Goal: Task Accomplishment & Management: Complete application form

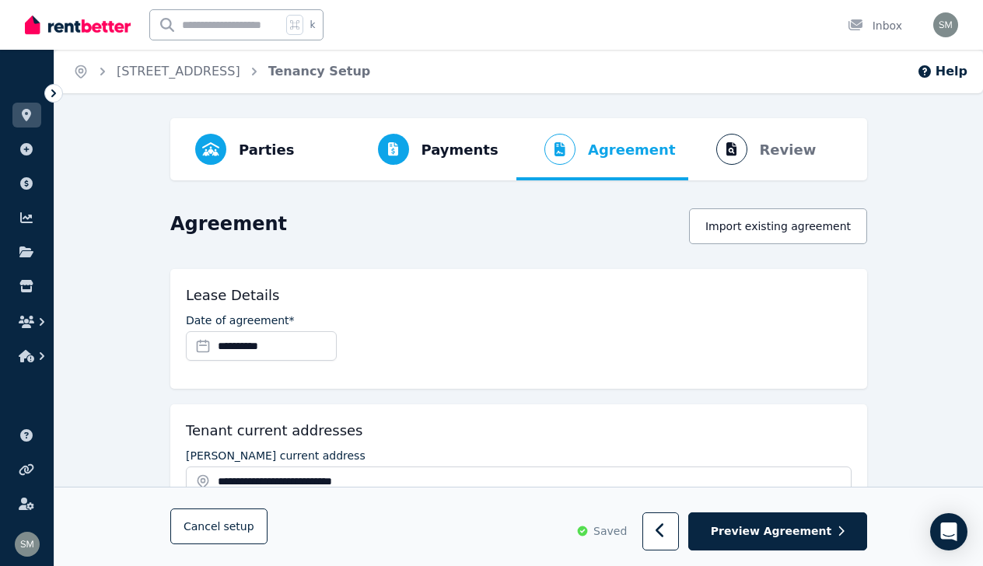
click at [76, 29] on img at bounding box center [78, 24] width 106 height 23
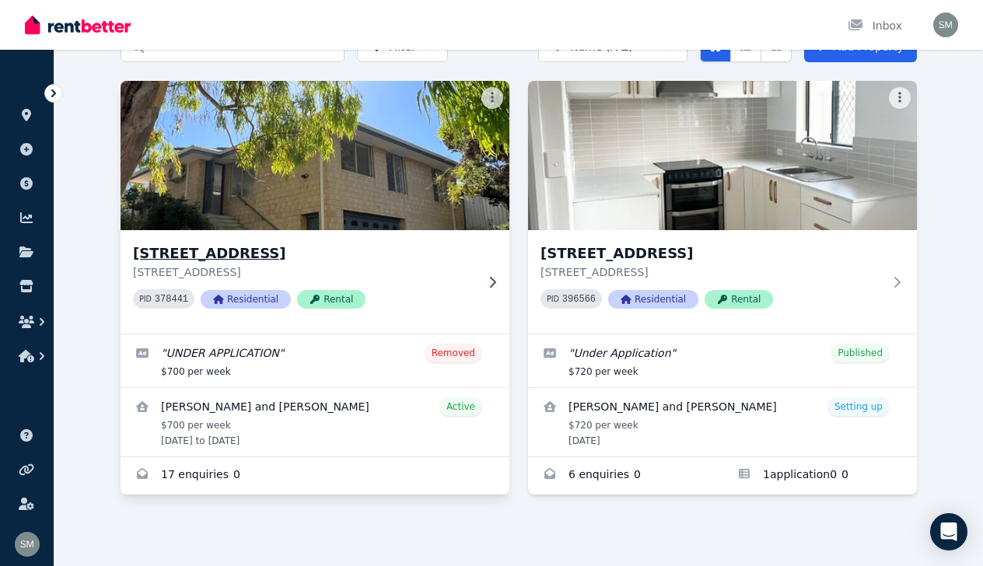
scroll to position [87, 0]
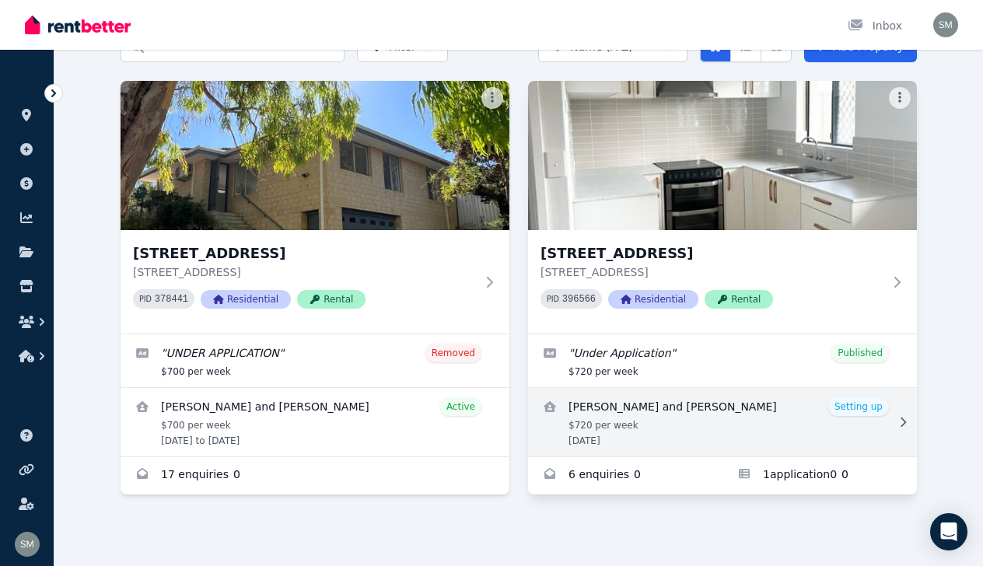
click at [704, 411] on link "View details for Ashleigh Koch and Daniel Gibson" at bounding box center [722, 422] width 389 height 68
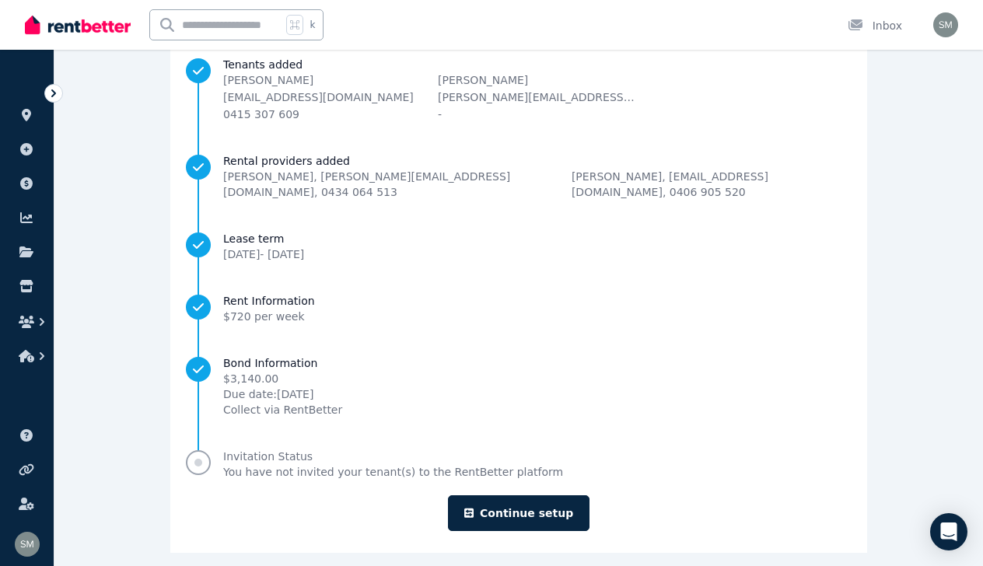
scroll to position [165, 0]
click at [530, 499] on link "Continue setup" at bounding box center [519, 514] width 142 height 36
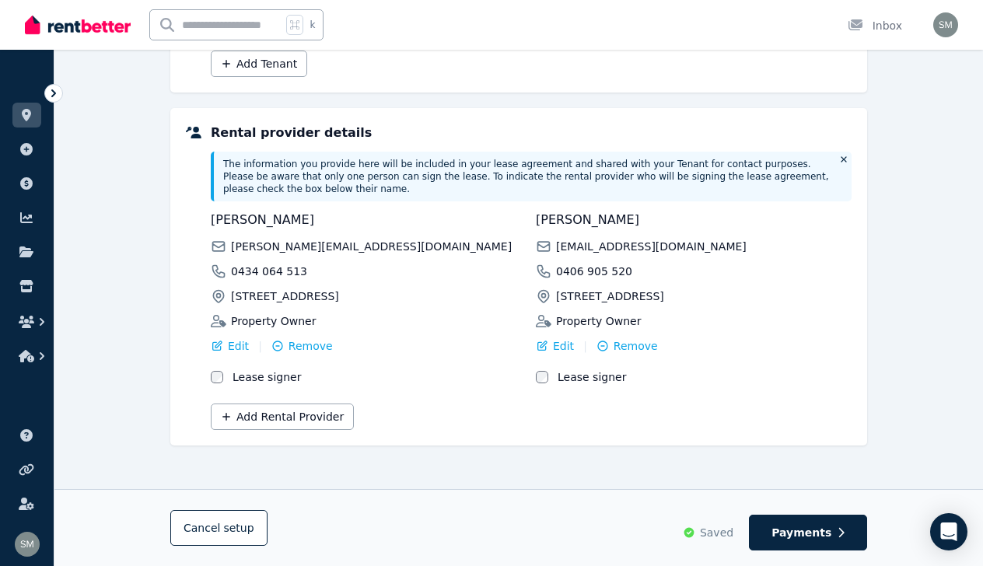
scroll to position [351, 0]
click at [813, 536] on span "Payments" at bounding box center [801, 533] width 60 height 16
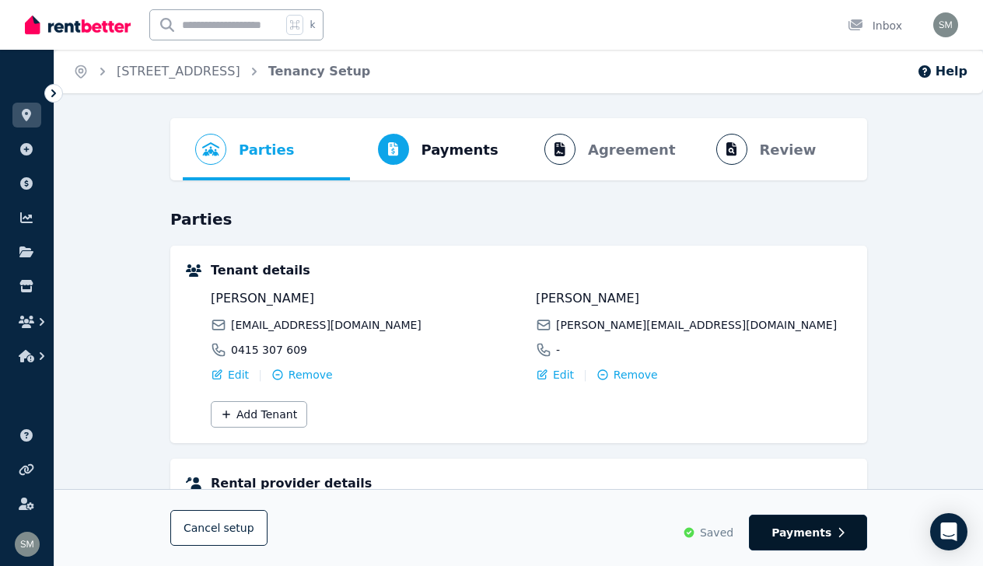
select select "**********"
select select "*"
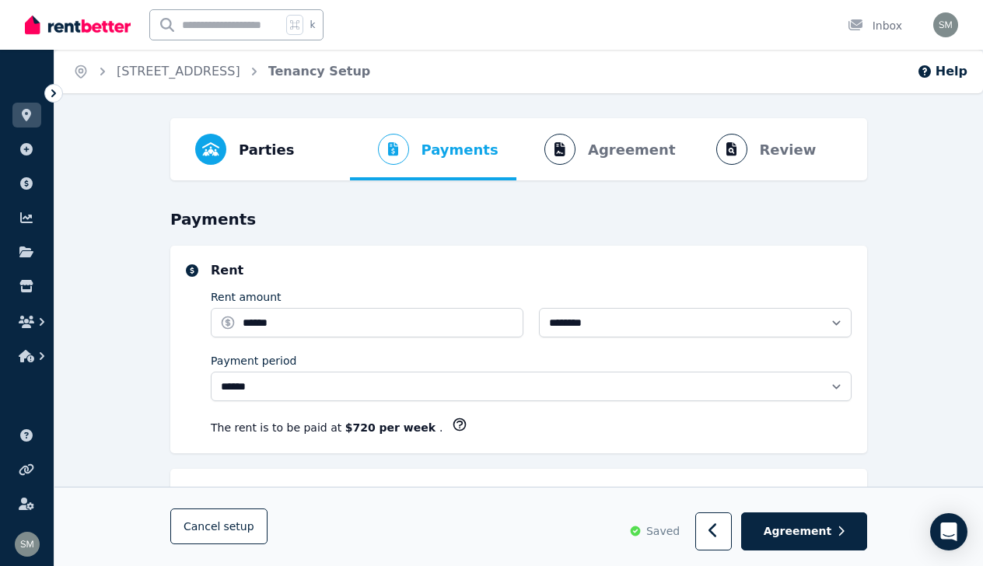
select select "**********"
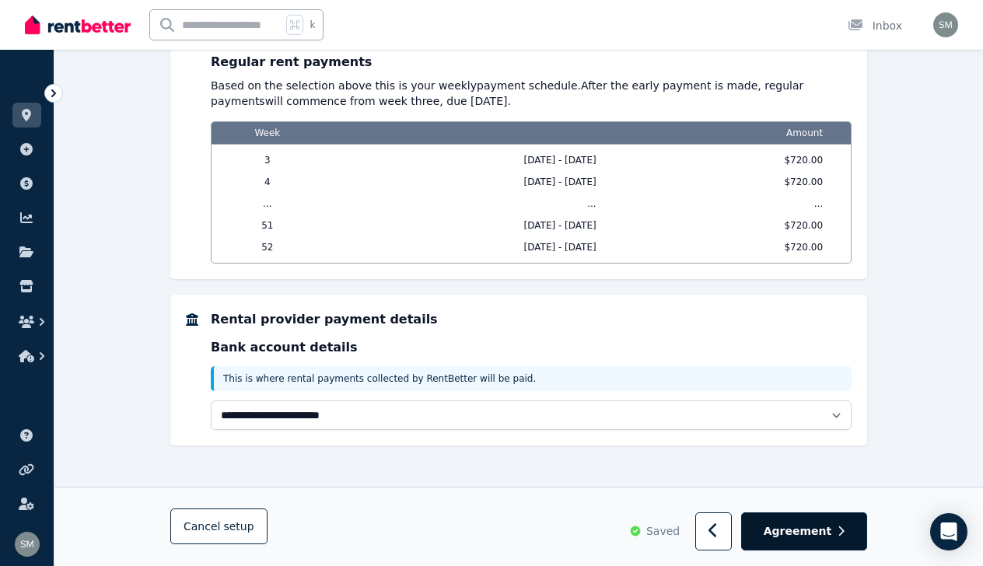
scroll to position [1720, 0]
click at [827, 519] on button "Agreement" at bounding box center [804, 532] width 126 height 38
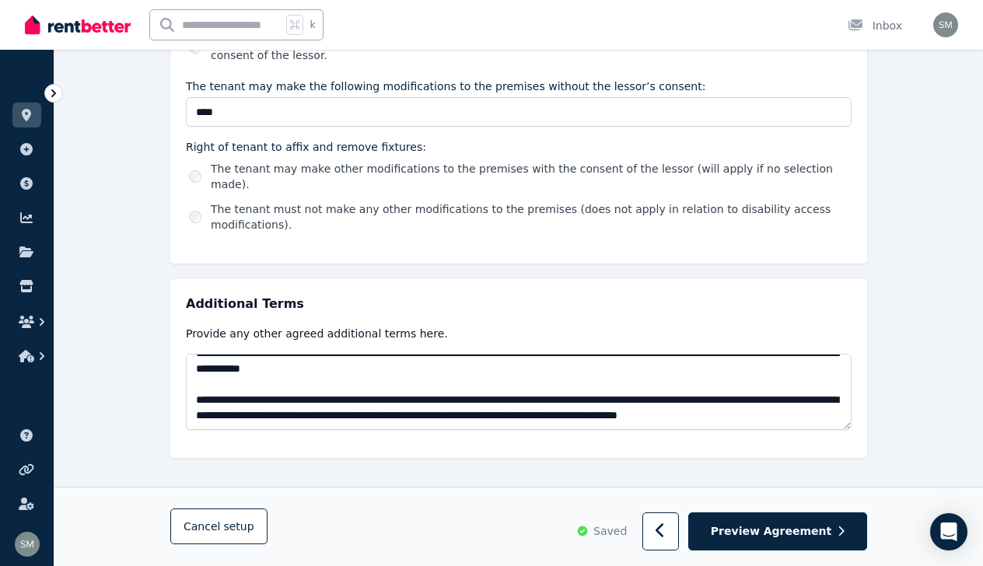
scroll to position [2578, 0]
click at [781, 522] on button "Preview Agreement" at bounding box center [777, 532] width 179 height 38
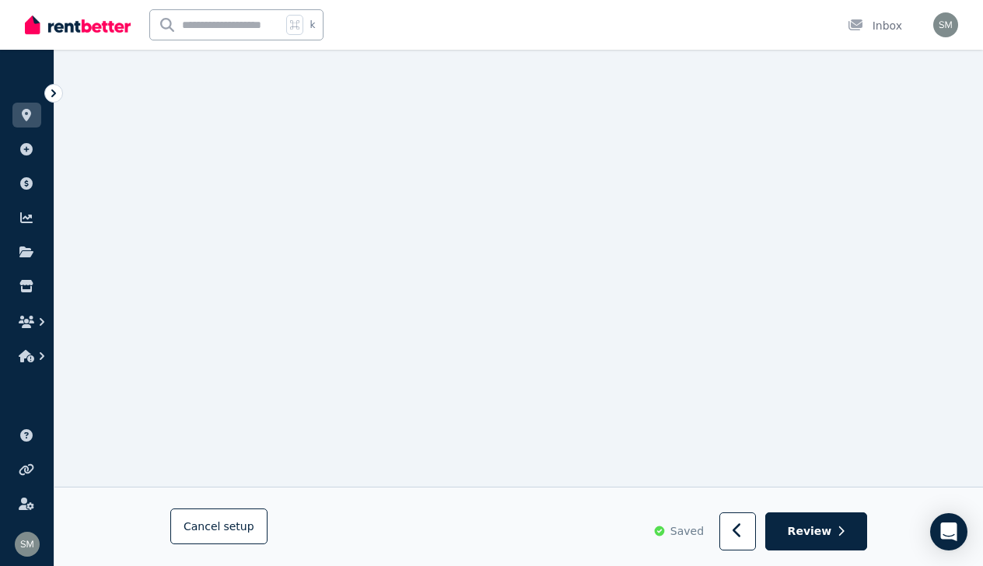
scroll to position [12758, 0]
click at [755, 536] on button "button" at bounding box center [737, 531] width 37 height 38
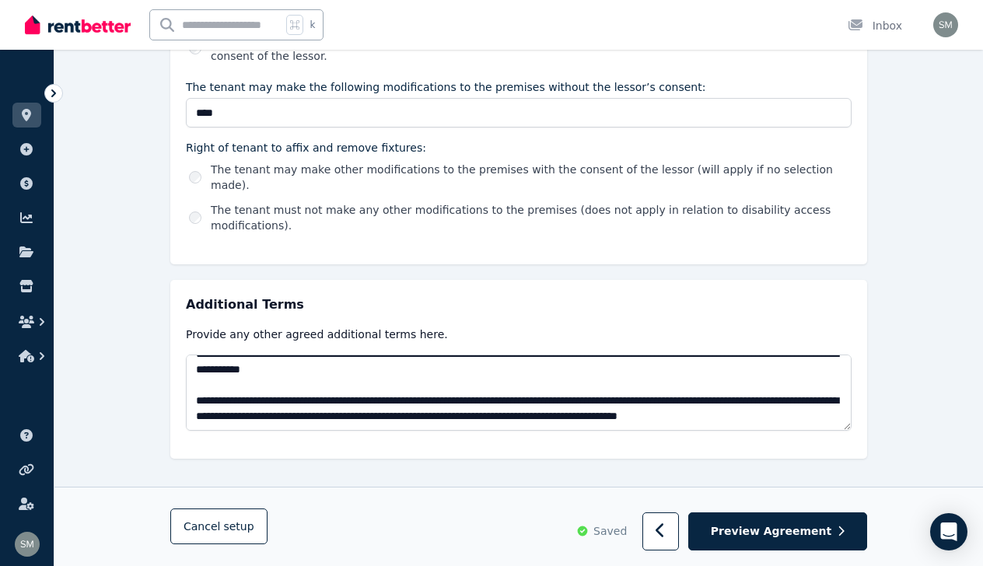
scroll to position [622, 0]
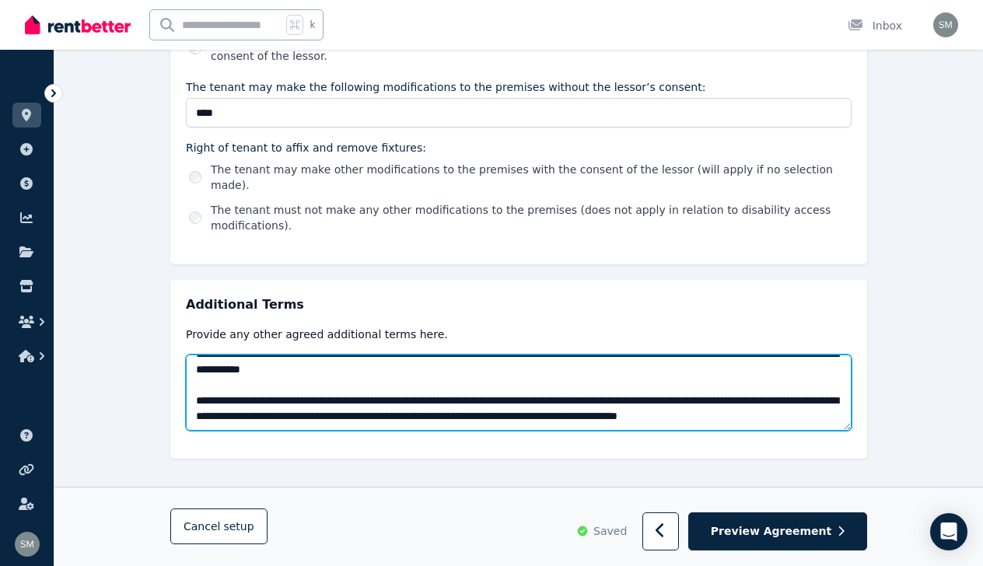
click at [507, 400] on textarea at bounding box center [519, 393] width 666 height 76
click at [757, 372] on textarea at bounding box center [519, 393] width 666 height 76
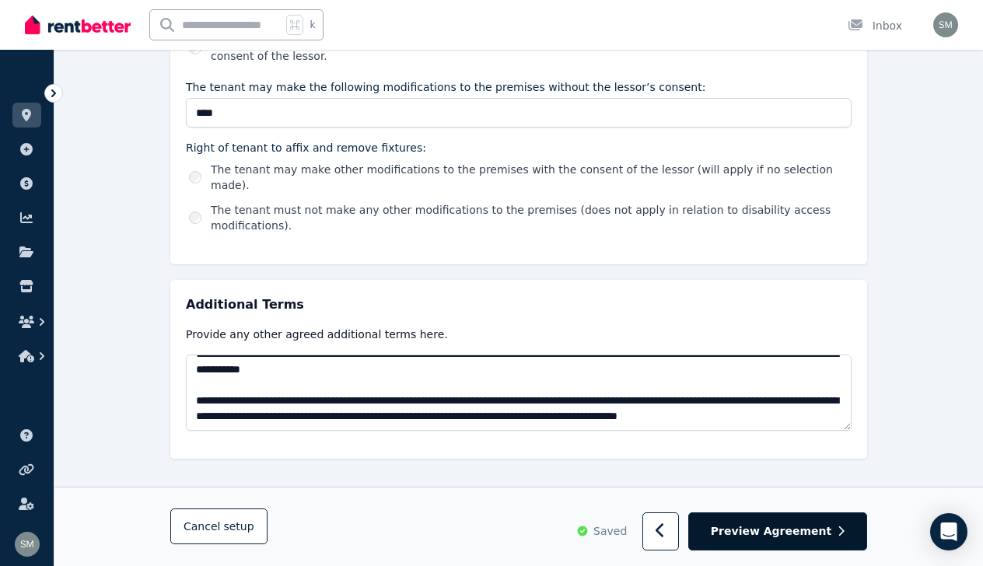
click at [772, 532] on span "Preview Agreement" at bounding box center [771, 532] width 121 height 16
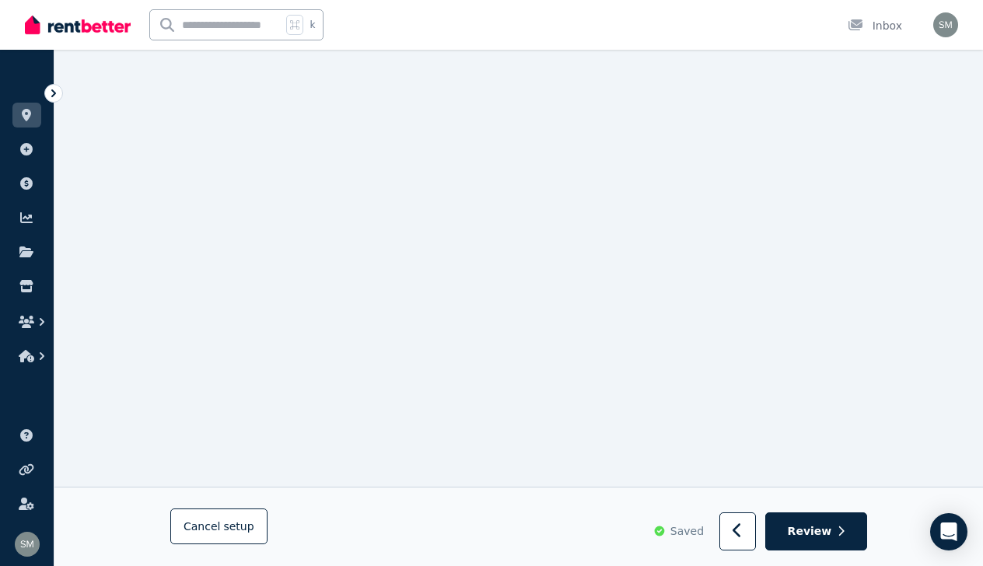
scroll to position [11927, 0]
click at [743, 533] on icon "button" at bounding box center [737, 531] width 10 height 16
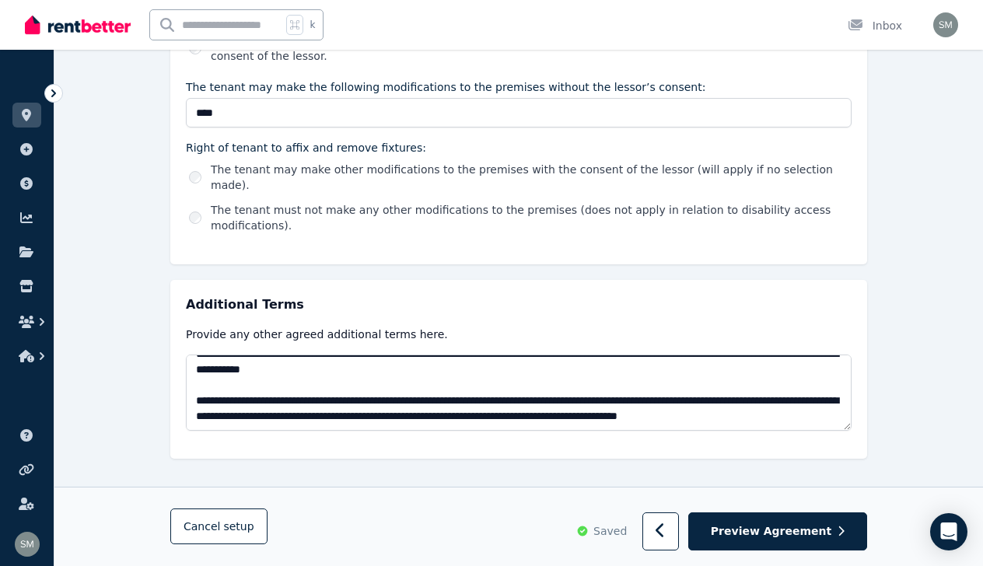
scroll to position [622, 0]
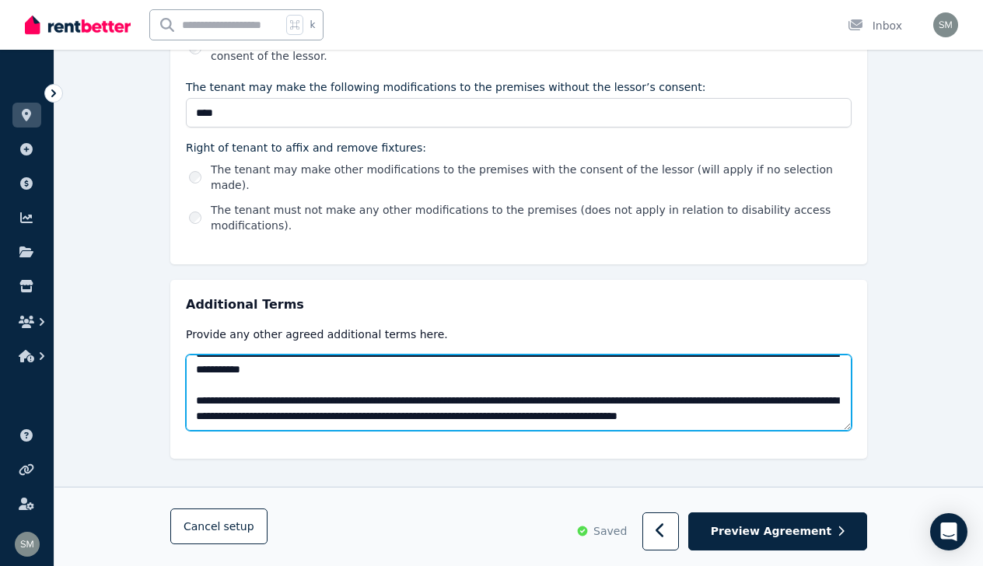
click at [630, 369] on textarea at bounding box center [519, 393] width 666 height 76
click at [669, 367] on textarea at bounding box center [519, 393] width 666 height 76
type textarea "**********"
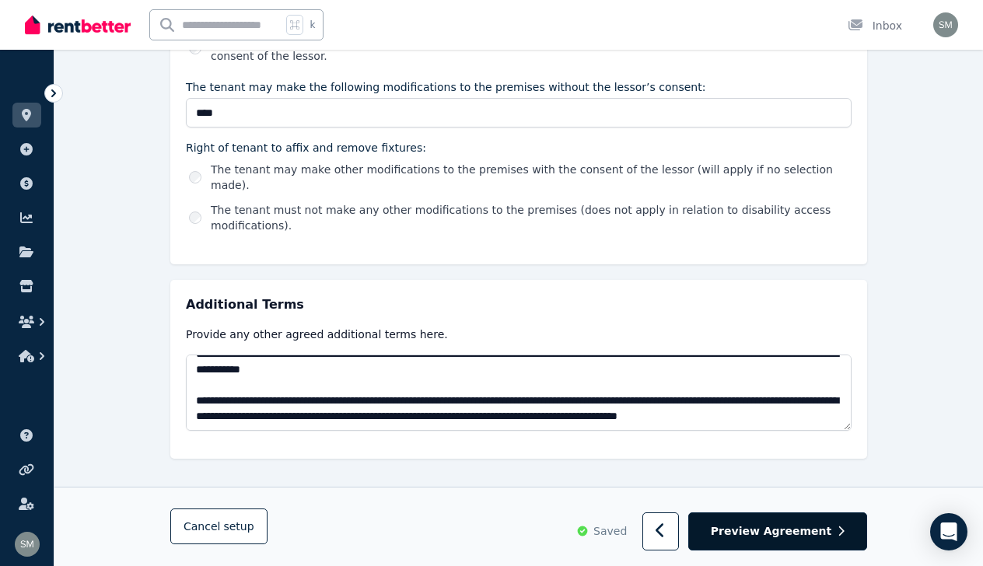
click at [746, 519] on button "Preview Agreement" at bounding box center [777, 532] width 179 height 38
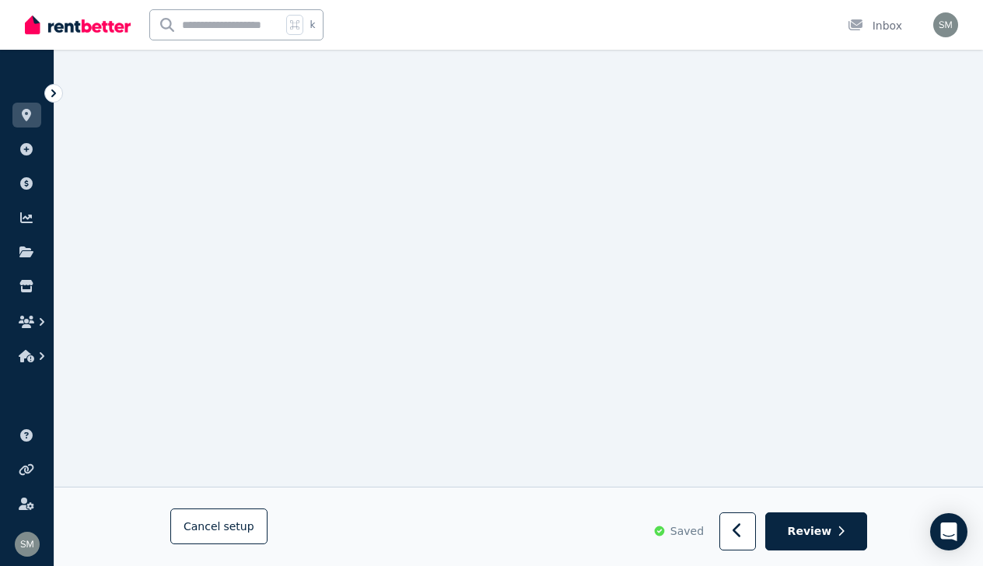
scroll to position [11881, 0]
click at [824, 537] on span "Review" at bounding box center [810, 532] width 44 height 16
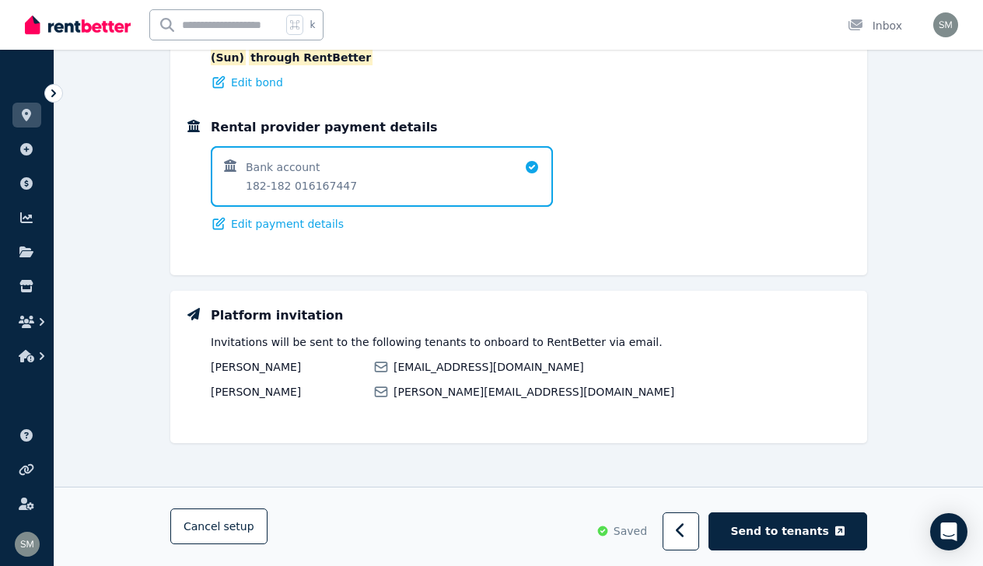
scroll to position [1358, 0]
click at [785, 522] on button "Send to tenants" at bounding box center [787, 531] width 159 height 38
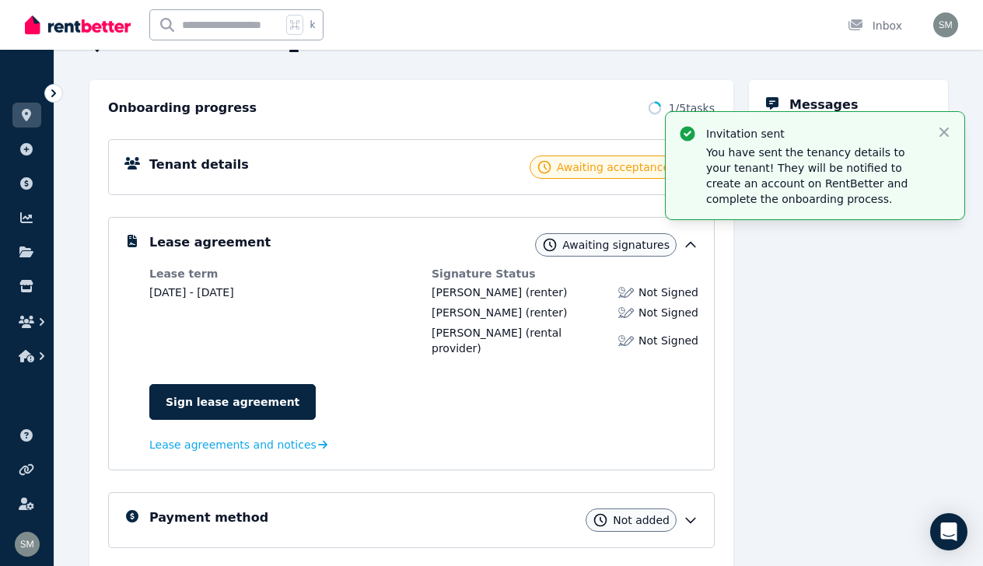
scroll to position [145, 0]
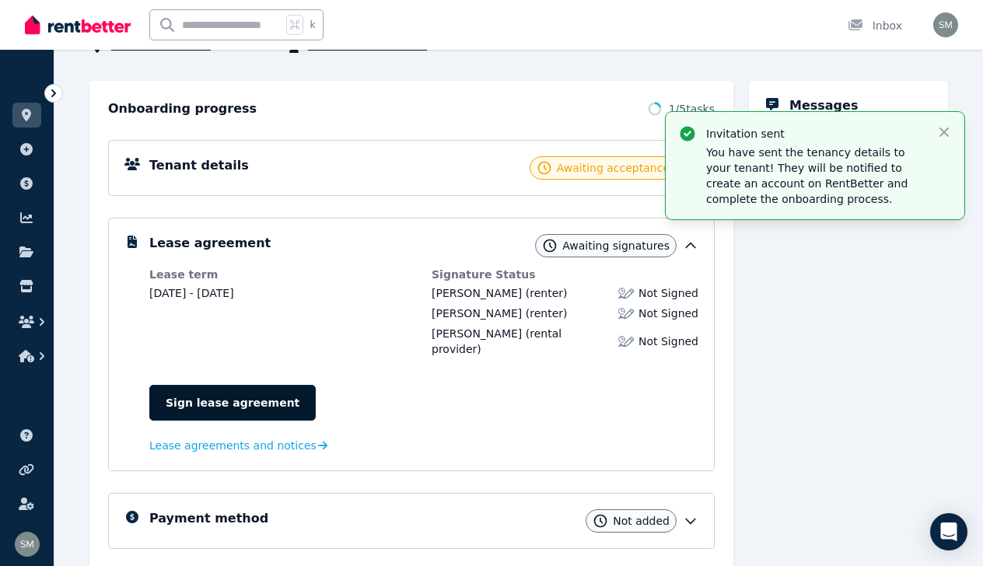
click at [252, 385] on link "Sign lease agreement" at bounding box center [232, 403] width 166 height 36
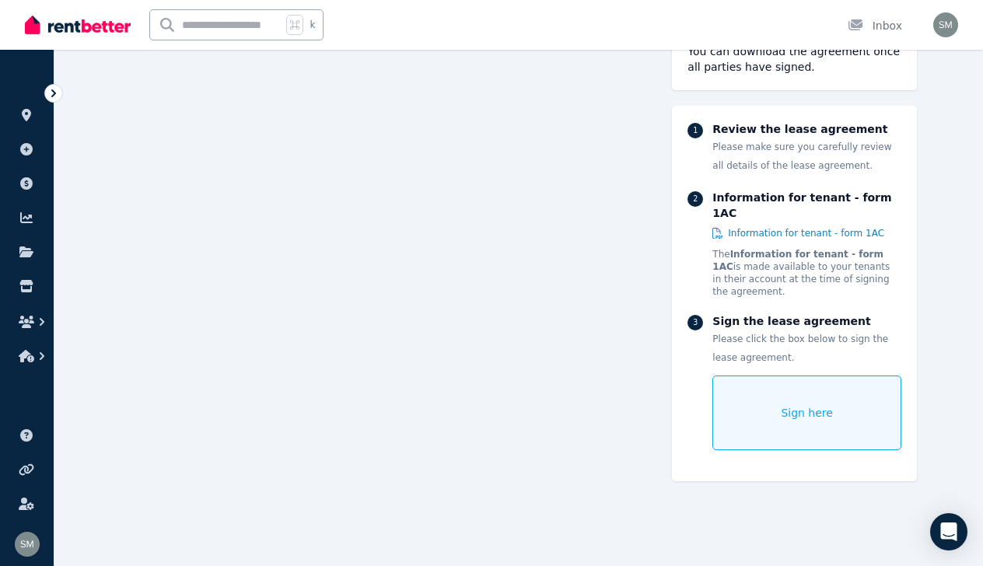
scroll to position [5460, 0]
click at [810, 405] on span "Sign here" at bounding box center [807, 413] width 52 height 16
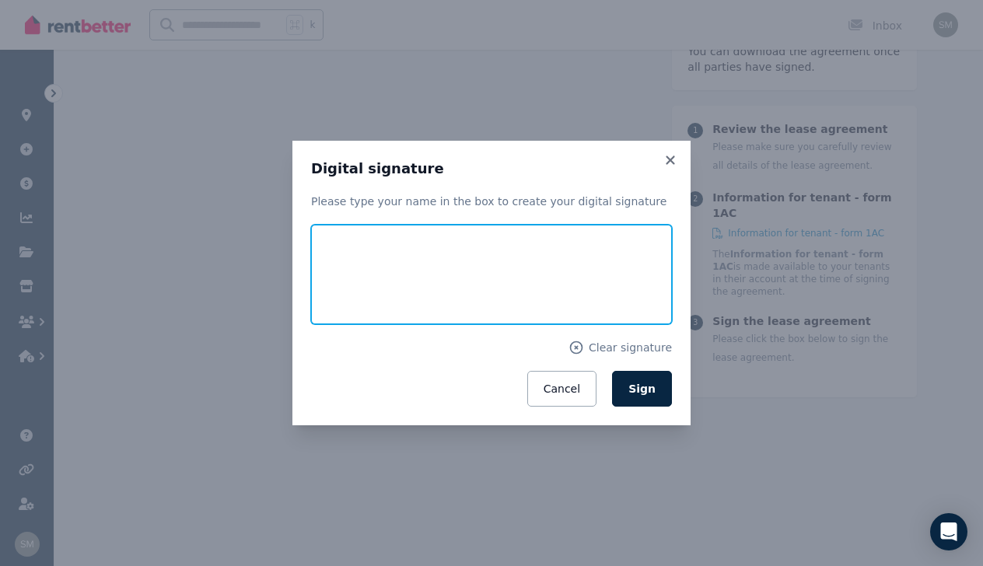
click at [446, 300] on input "text" at bounding box center [491, 275] width 361 height 100
type input "*"
type input "**********"
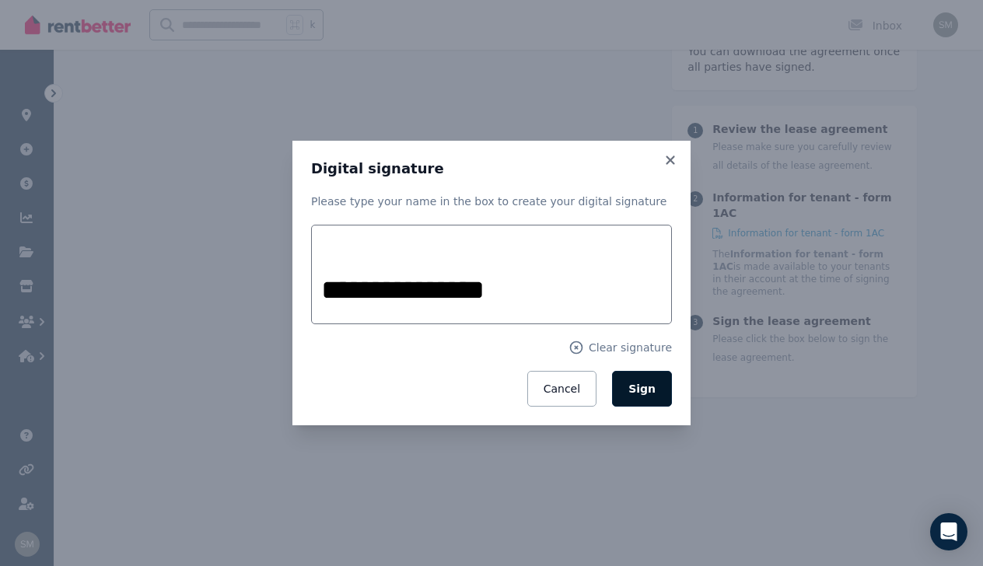
click at [666, 386] on button "Sign" at bounding box center [642, 389] width 60 height 36
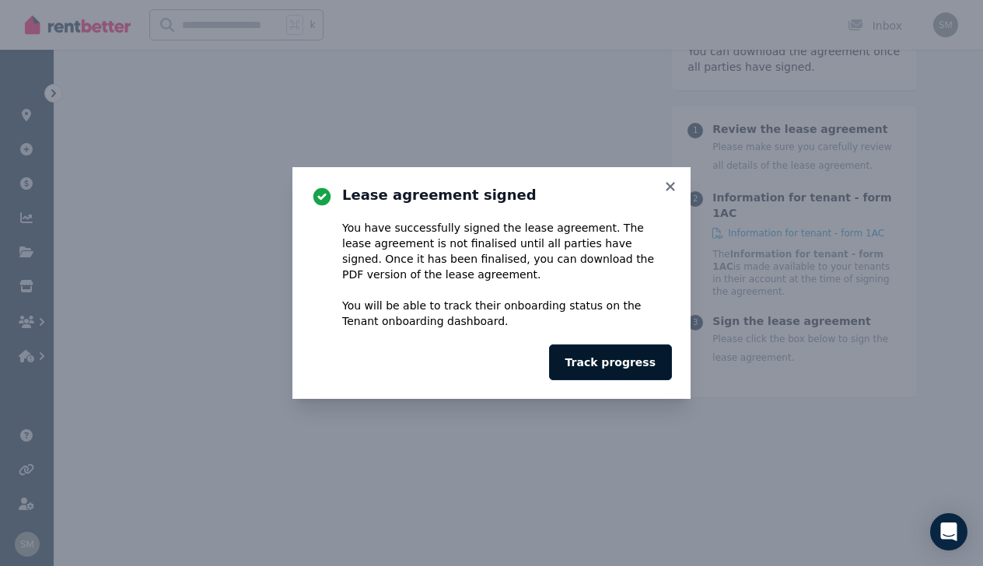
click at [636, 369] on button "Track progress" at bounding box center [610, 362] width 123 height 36
